Goal: Task Accomplishment & Management: Use online tool/utility

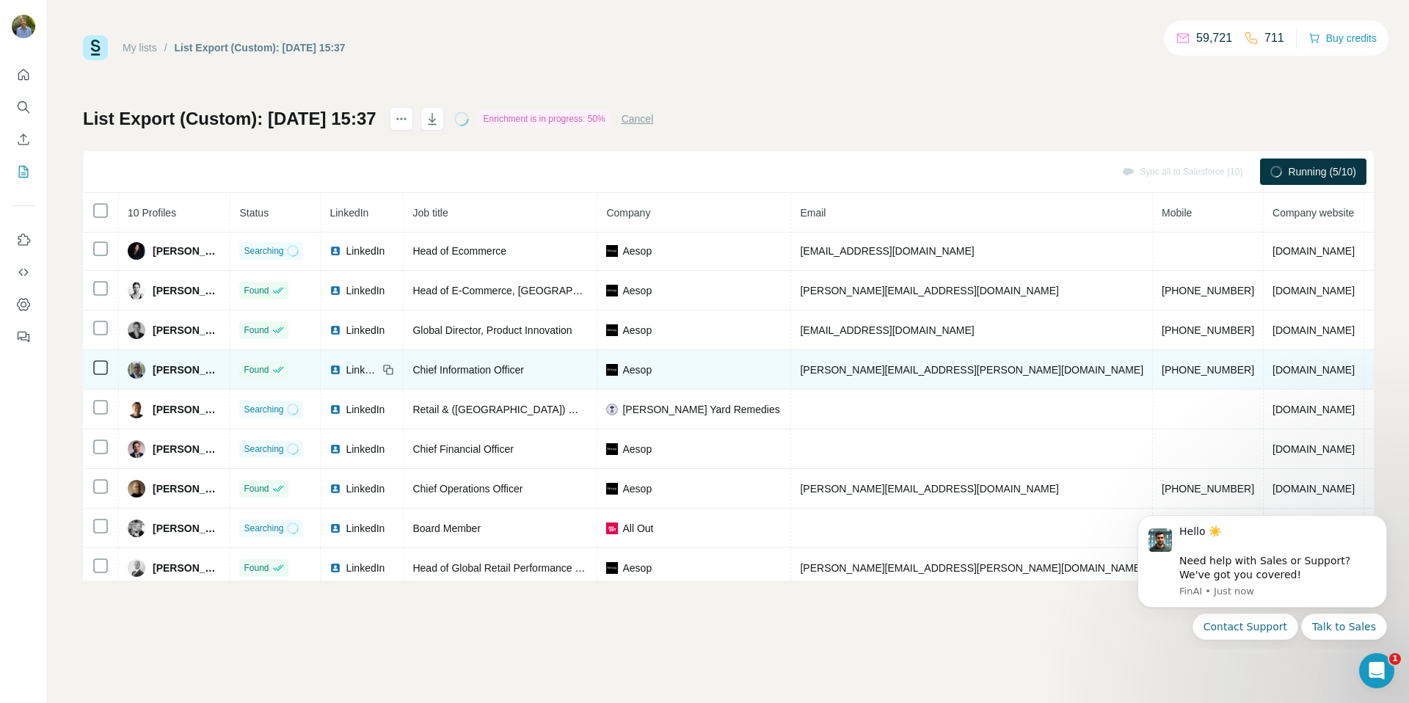
scroll to position [48, 0]
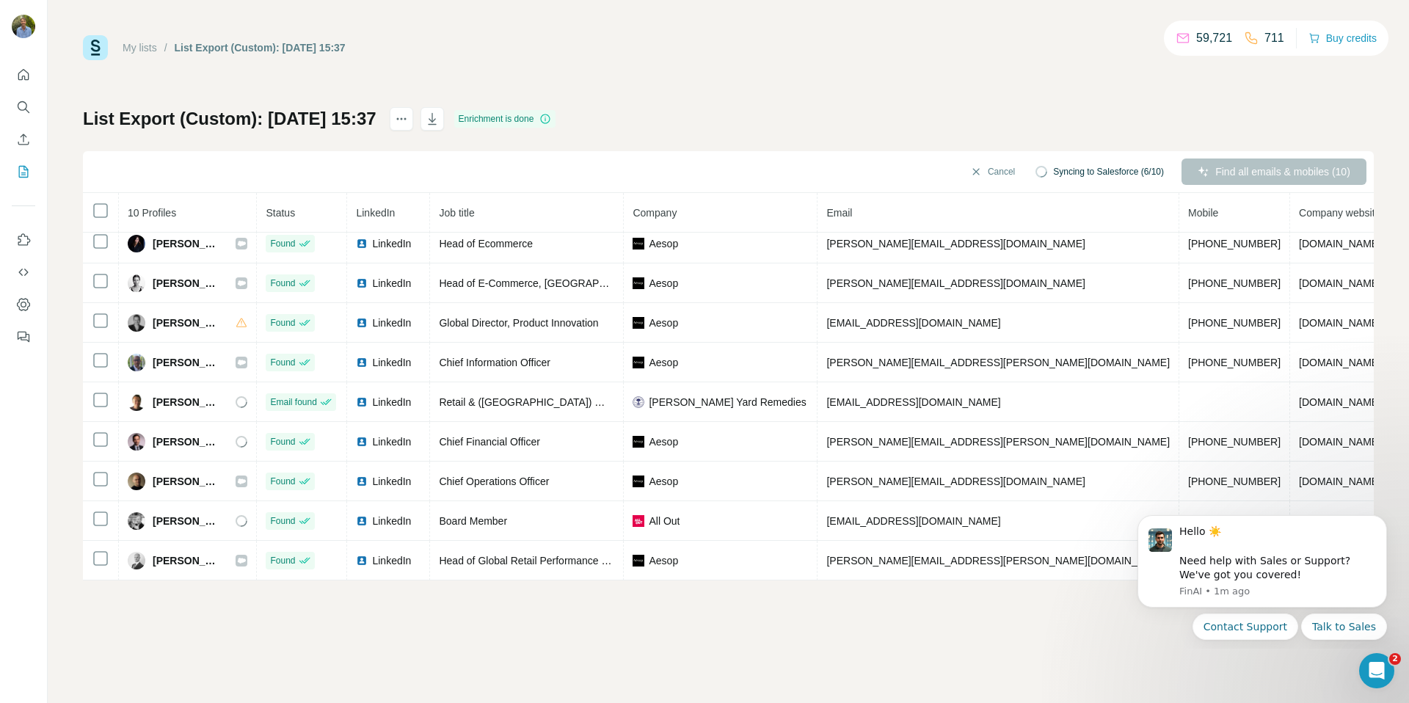
click at [663, 619] on div "My lists / List Export (Custom): 30/09/2025 15:37 59,721 711 Buy credits List E…" at bounding box center [728, 351] width 1361 height 703
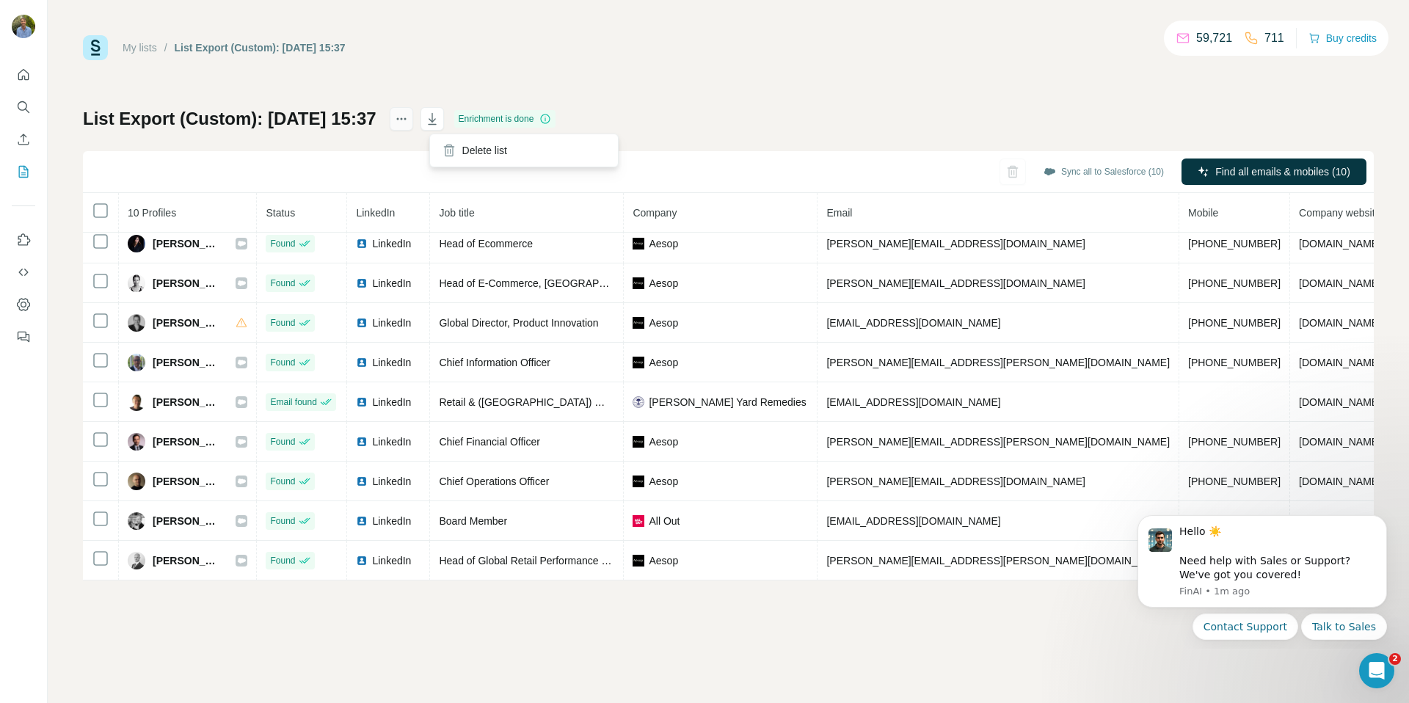
click at [409, 122] on icon "actions" at bounding box center [401, 119] width 15 height 15
click at [551, 122] on icon at bounding box center [545, 119] width 12 height 12
click at [551, 120] on icon at bounding box center [545, 119] width 12 height 12
click at [1107, 177] on button "Sync all to Salesforce (10)" at bounding box center [1103, 172] width 141 height 22
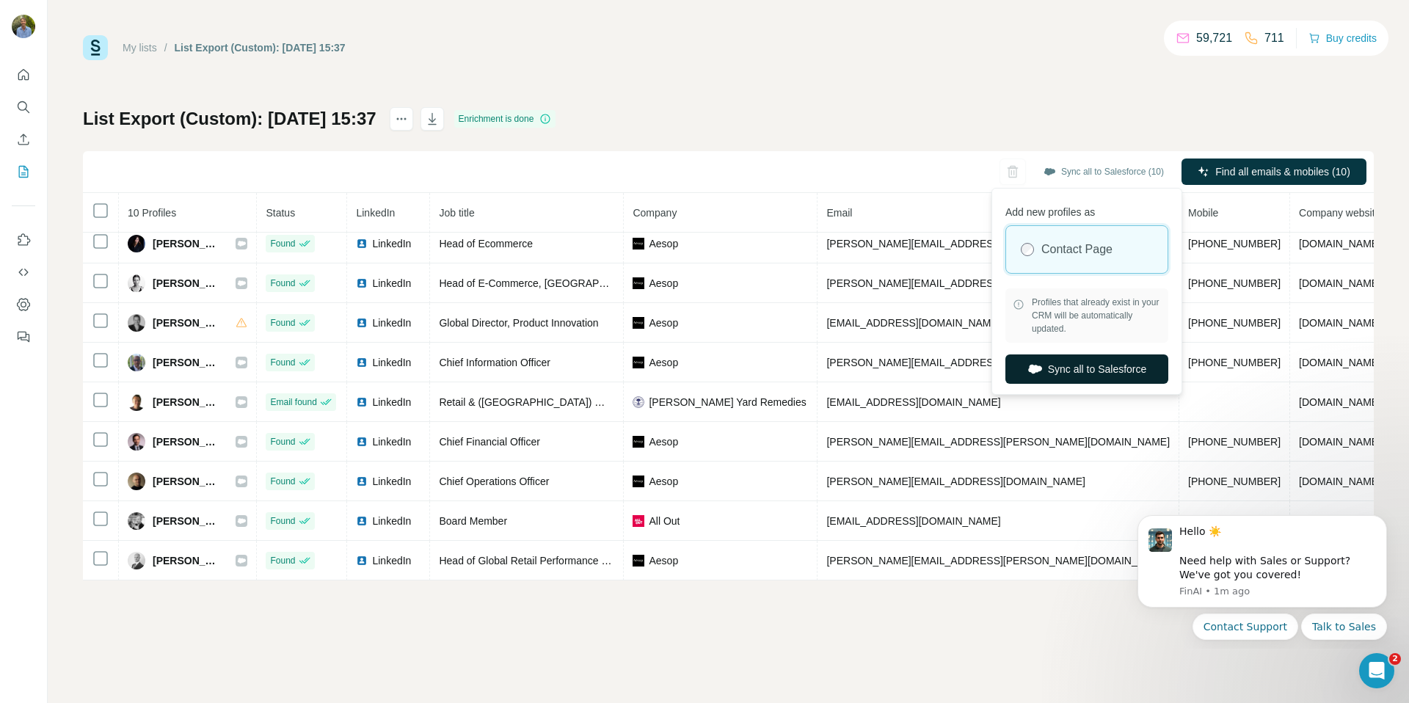
click at [1093, 369] on button "Sync all to Salesforce" at bounding box center [1086, 368] width 163 height 29
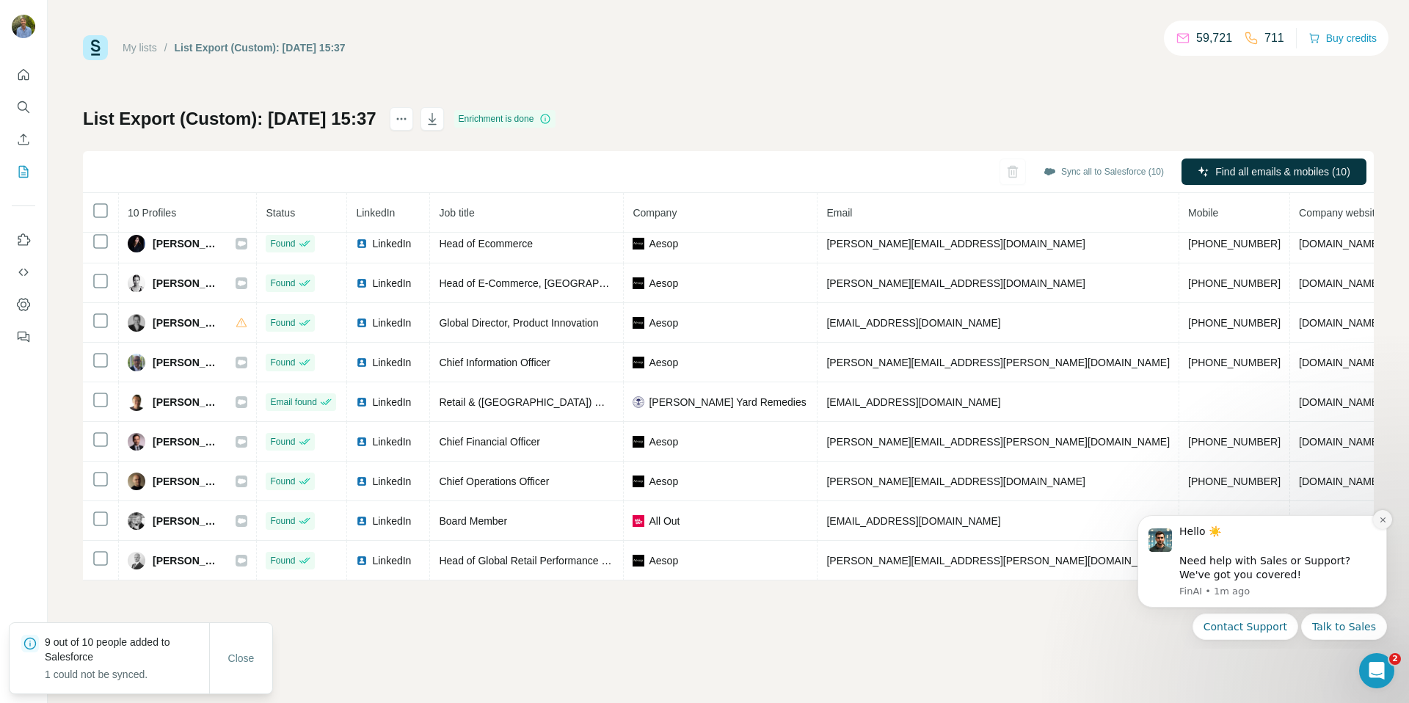
click at [1382, 518] on icon "Dismiss notification" at bounding box center [1383, 520] width 8 height 8
click at [1385, 520] on icon "Dismiss notification" at bounding box center [1383, 520] width 8 height 8
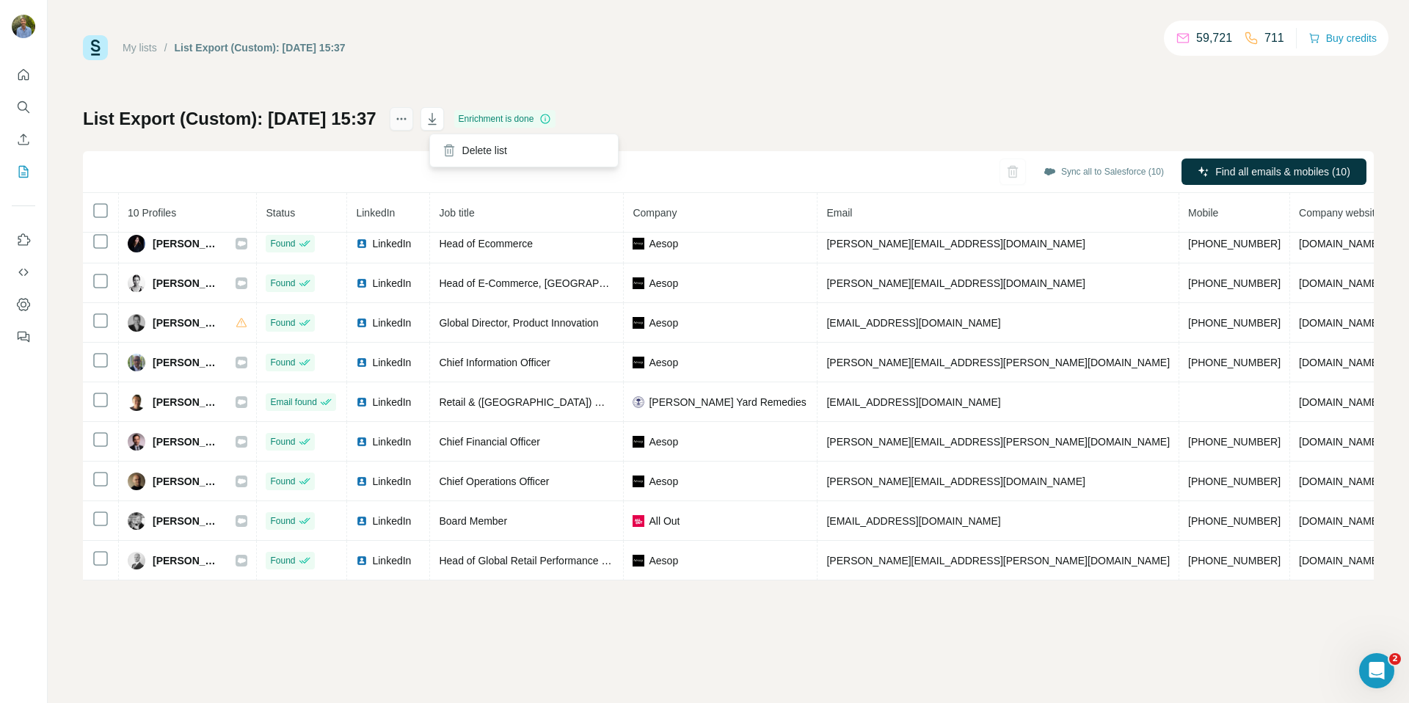
click at [409, 122] on icon "actions" at bounding box center [401, 119] width 15 height 15
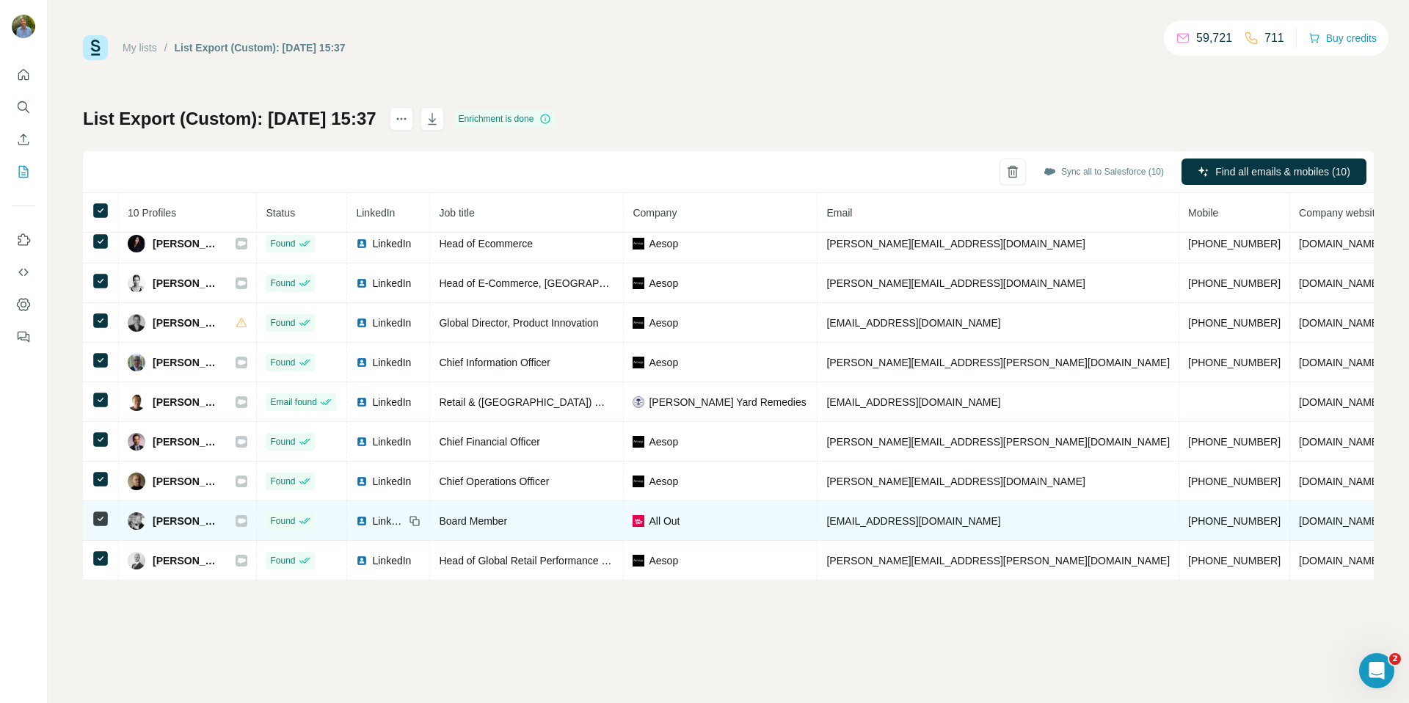
click at [676, 522] on div "All Out" at bounding box center [719, 521] width 175 height 15
click at [665, 520] on span "All Out" at bounding box center [664, 521] width 31 height 15
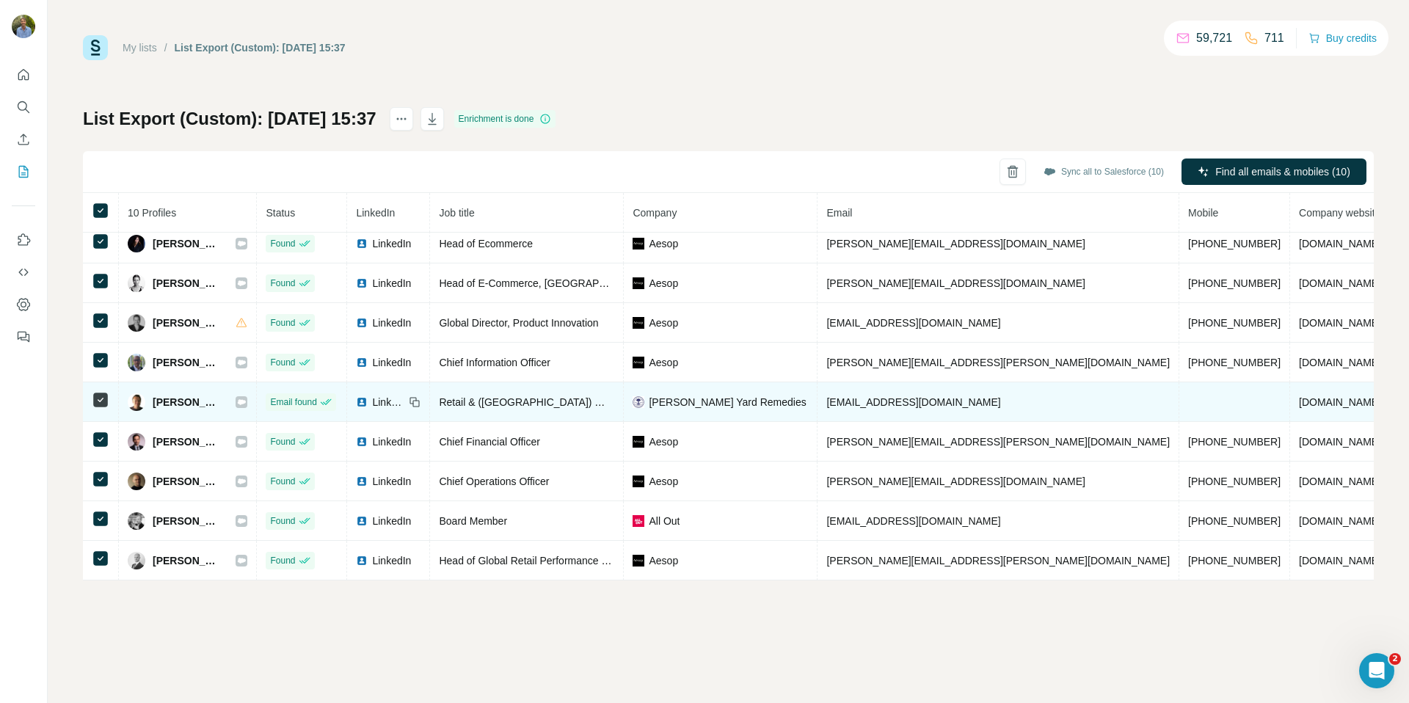
click at [692, 400] on span "Neal's Yard Remedies" at bounding box center [727, 402] width 157 height 15
drag, startPoint x: 676, startPoint y: 402, endPoint x: 556, endPoint y: 402, distance: 120.3
click at [556, 402] on tr "Mike Walker Email found LinkedIn Retail & (UK) Wholesale Director Neal's Yard R…" at bounding box center [854, 402] width 1543 height 40
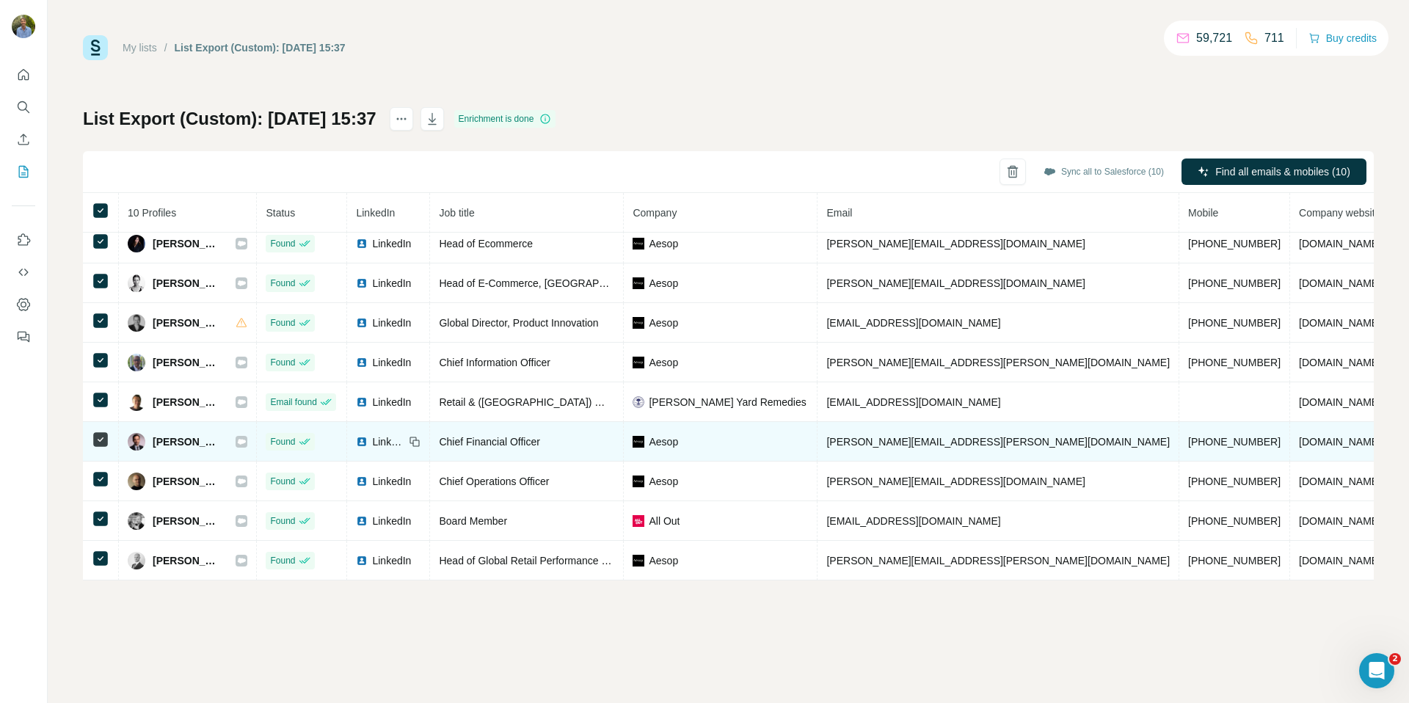
click at [715, 441] on div "Aesop" at bounding box center [719, 441] width 175 height 15
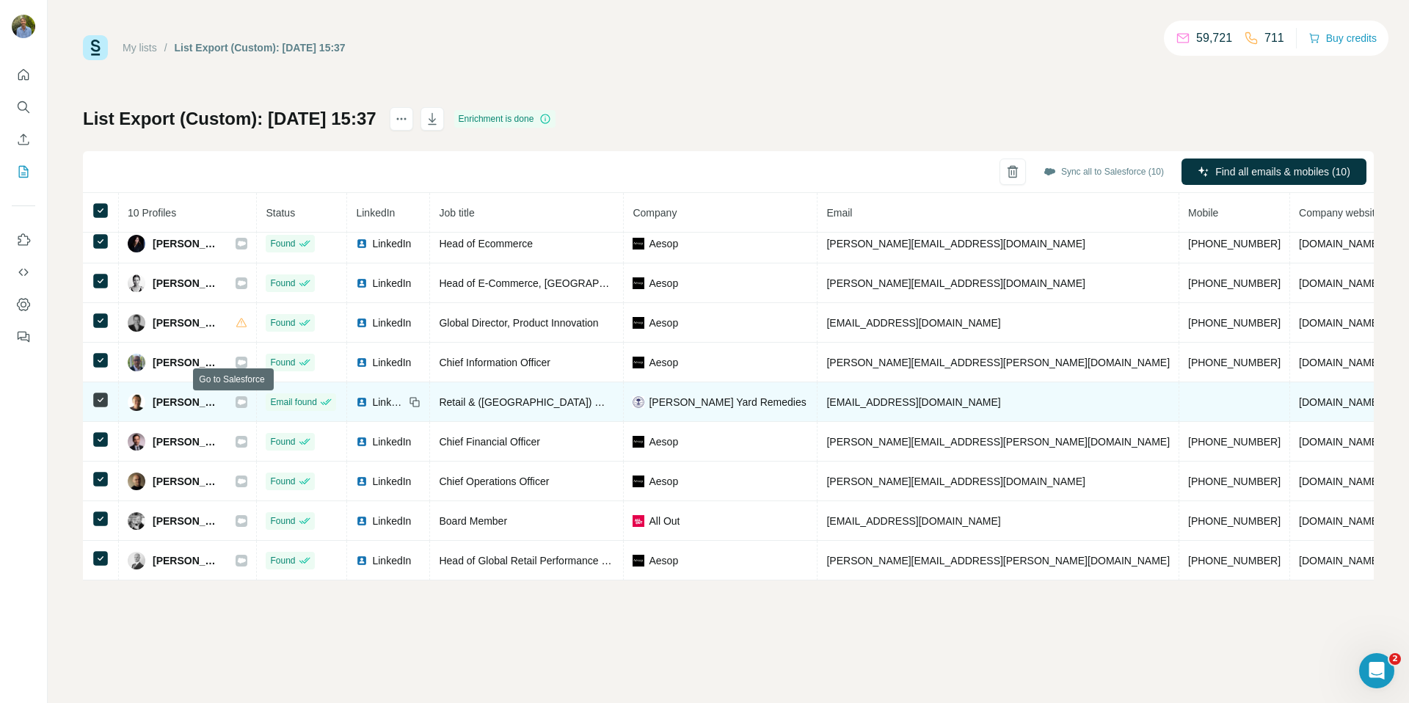
click at [238, 405] on icon at bounding box center [241, 402] width 9 height 12
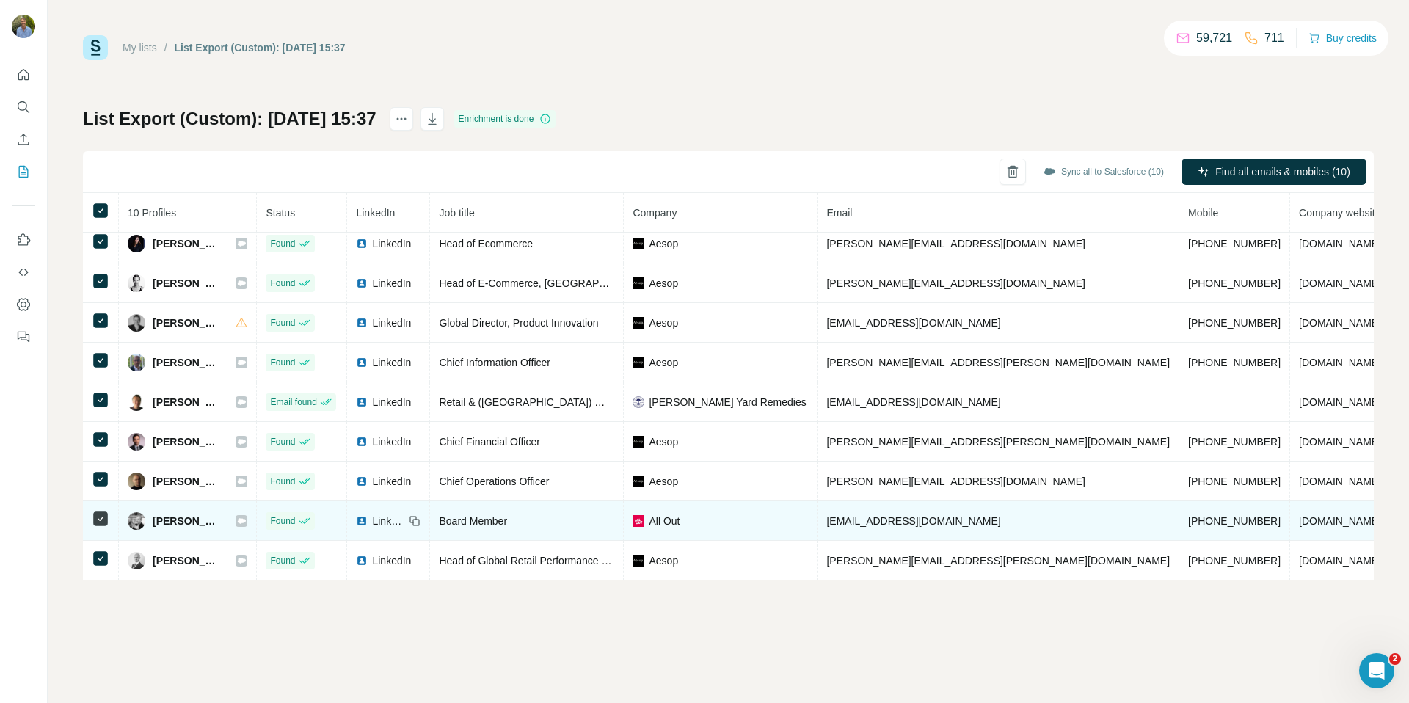
click at [238, 521] on icon at bounding box center [242, 520] width 8 height 5
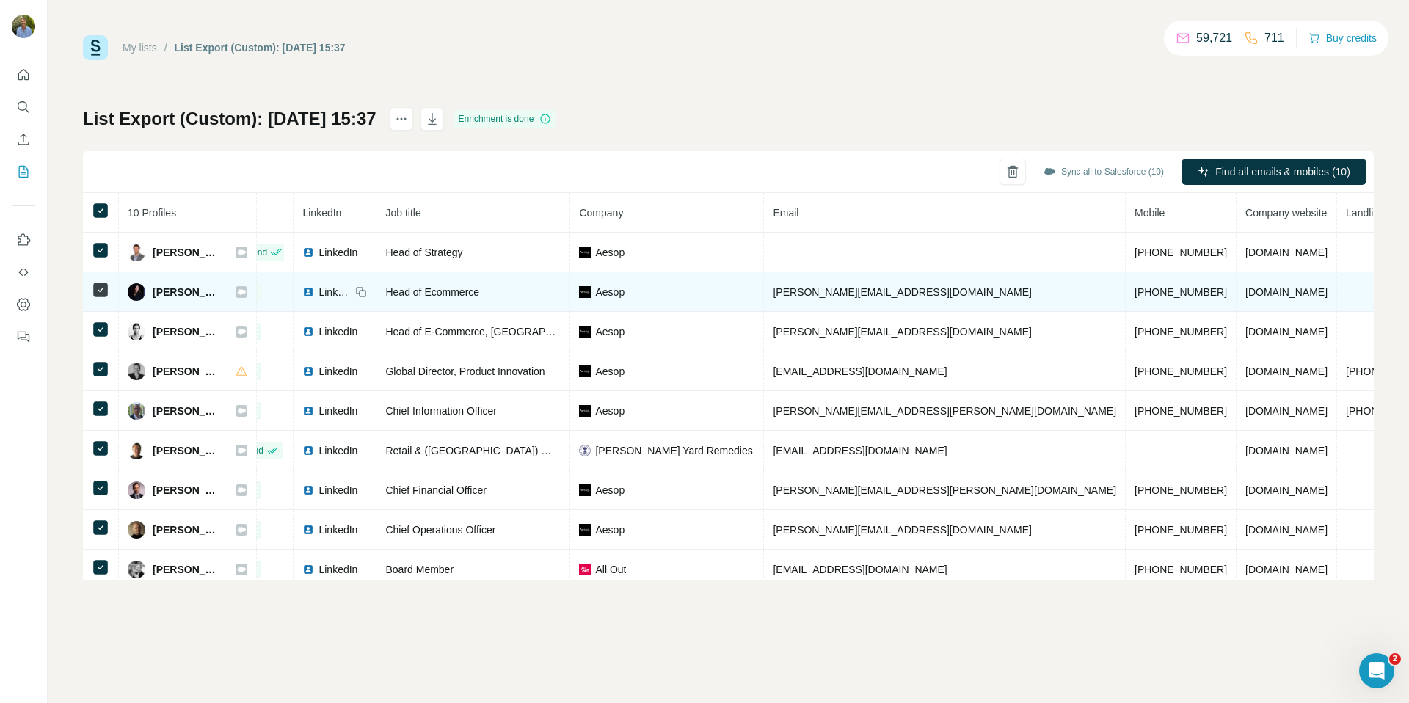
scroll to position [0, 0]
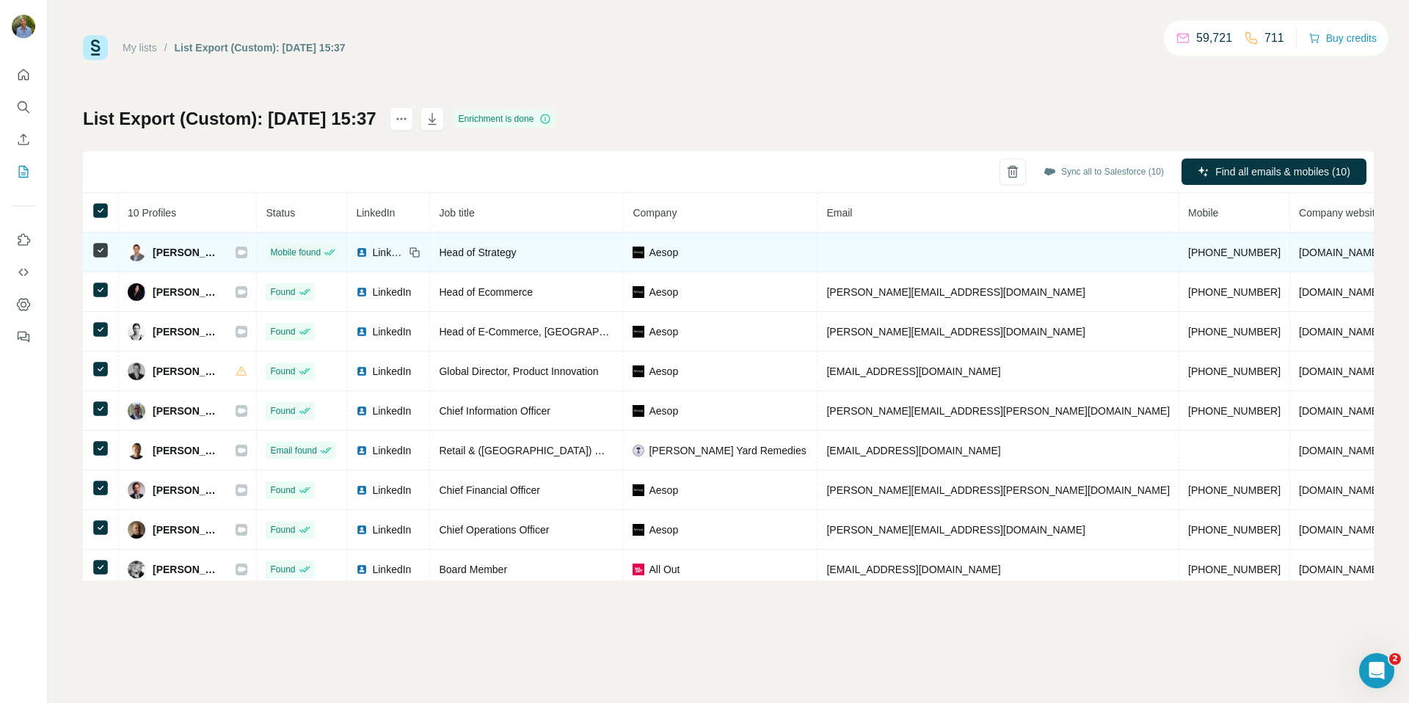
click at [205, 252] on span "Charles Beck" at bounding box center [187, 252] width 68 height 15
click at [135, 248] on img at bounding box center [137, 253] width 18 height 18
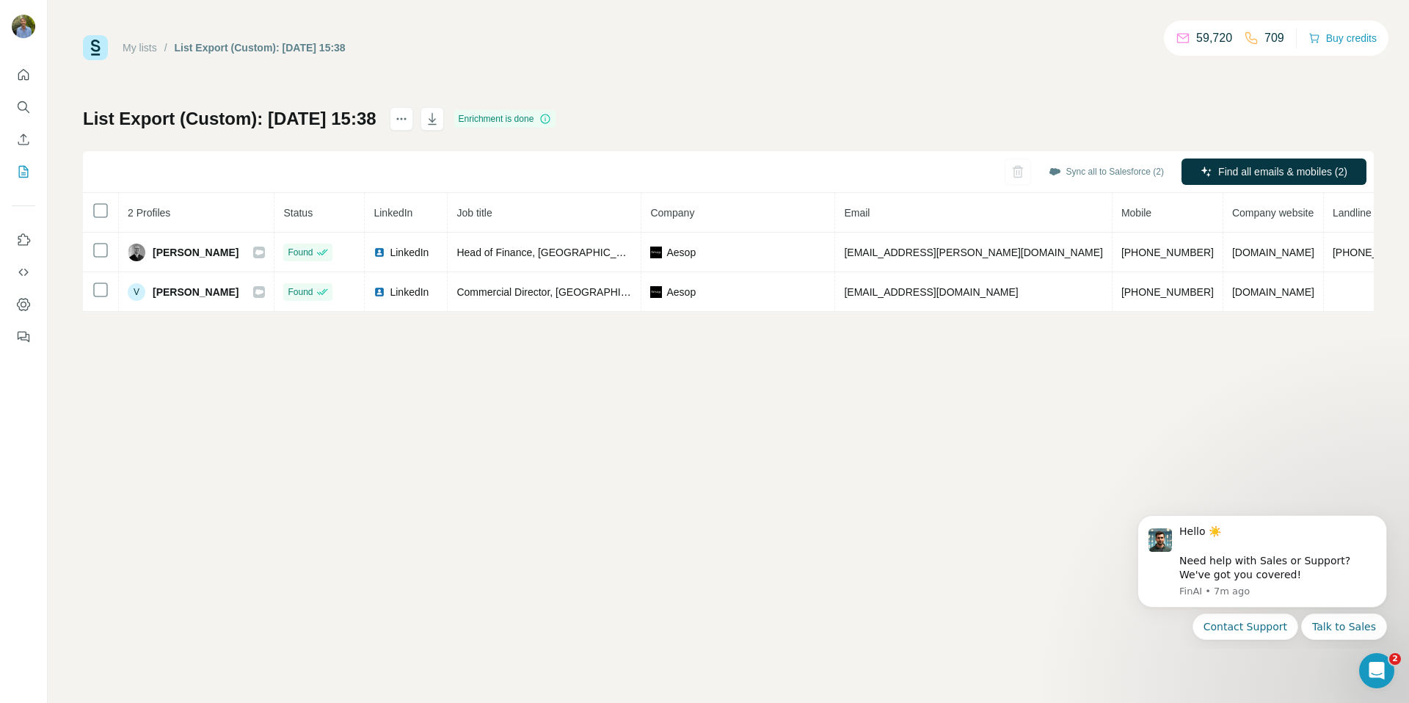
click at [638, 417] on div "My lists / List Export (Custom): [DATE] 15:38 59,720 709 Buy credits List Expor…" at bounding box center [728, 351] width 1361 height 703
